Goal: Find specific page/section: Find specific page/section

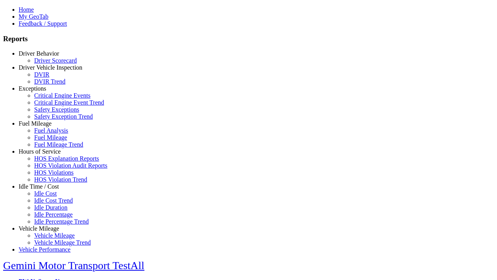
click at [45, 92] on link "Exceptions" at bounding box center [33, 88] width 28 height 7
click at [51, 99] on link "Critical Engine Events" at bounding box center [62, 95] width 56 height 7
type input "**********"
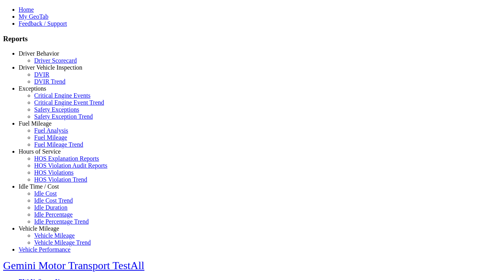
type input "**********"
